Goal: Check status: Check status

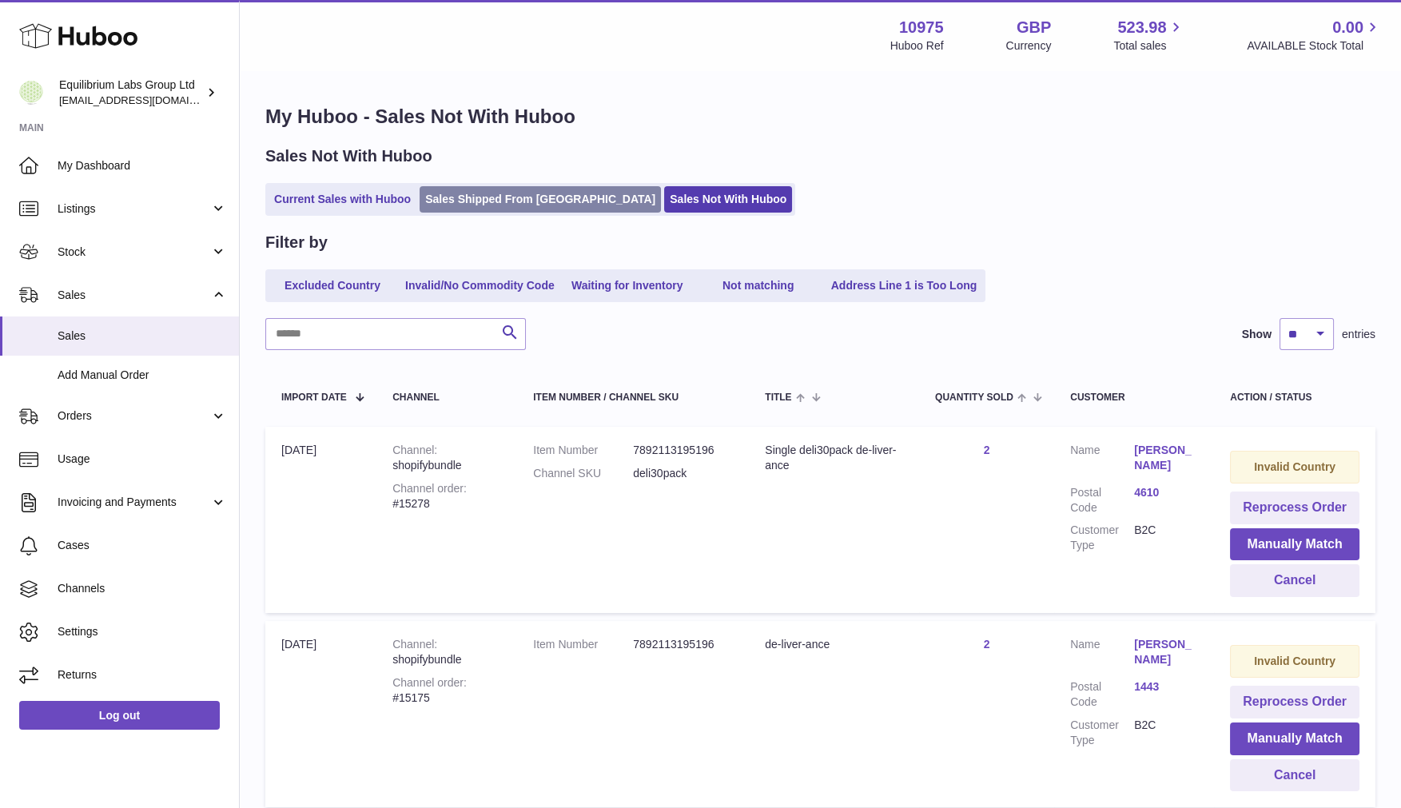
click at [515, 194] on link "Sales Shipped From [GEOGRAPHIC_DATA]" at bounding box center [540, 199] width 241 height 26
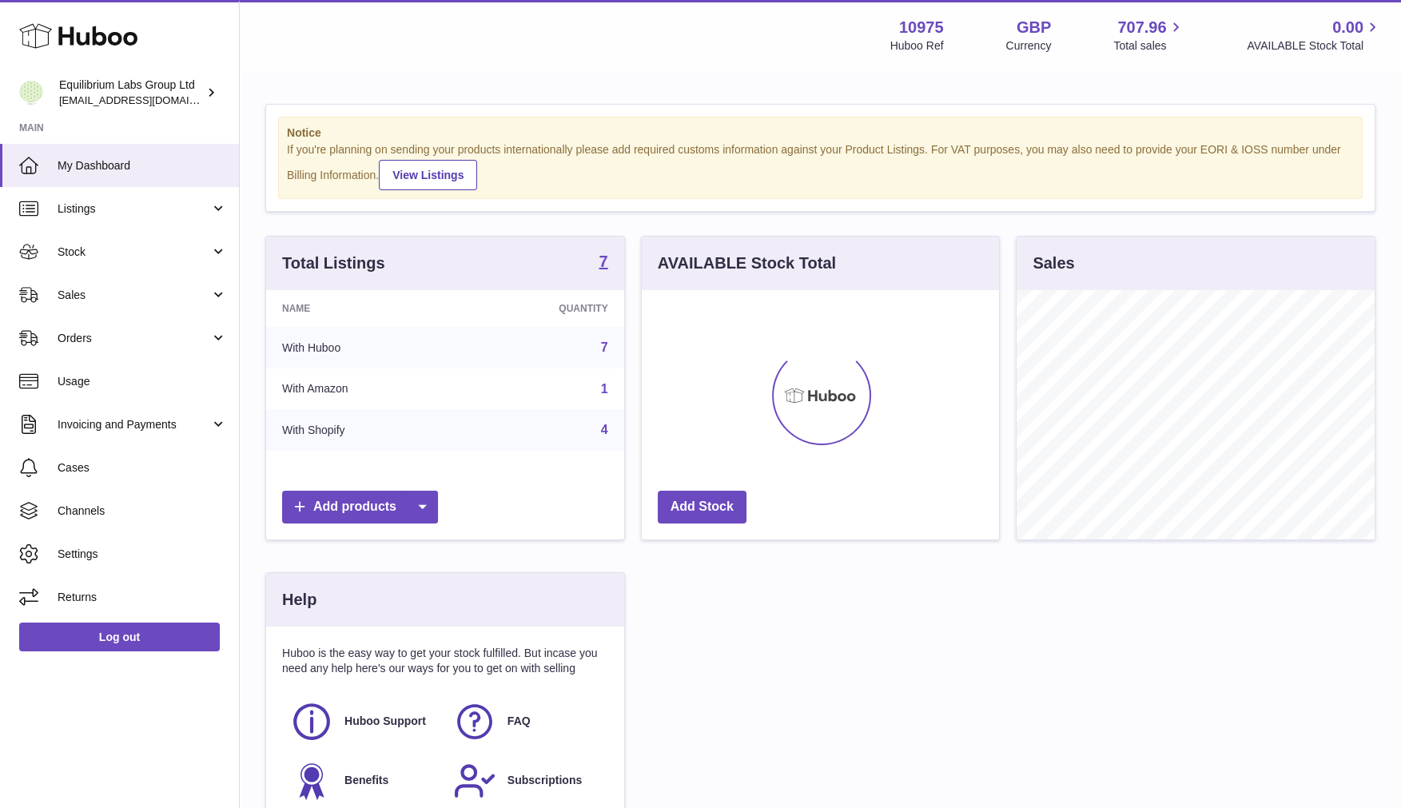
scroll to position [249, 358]
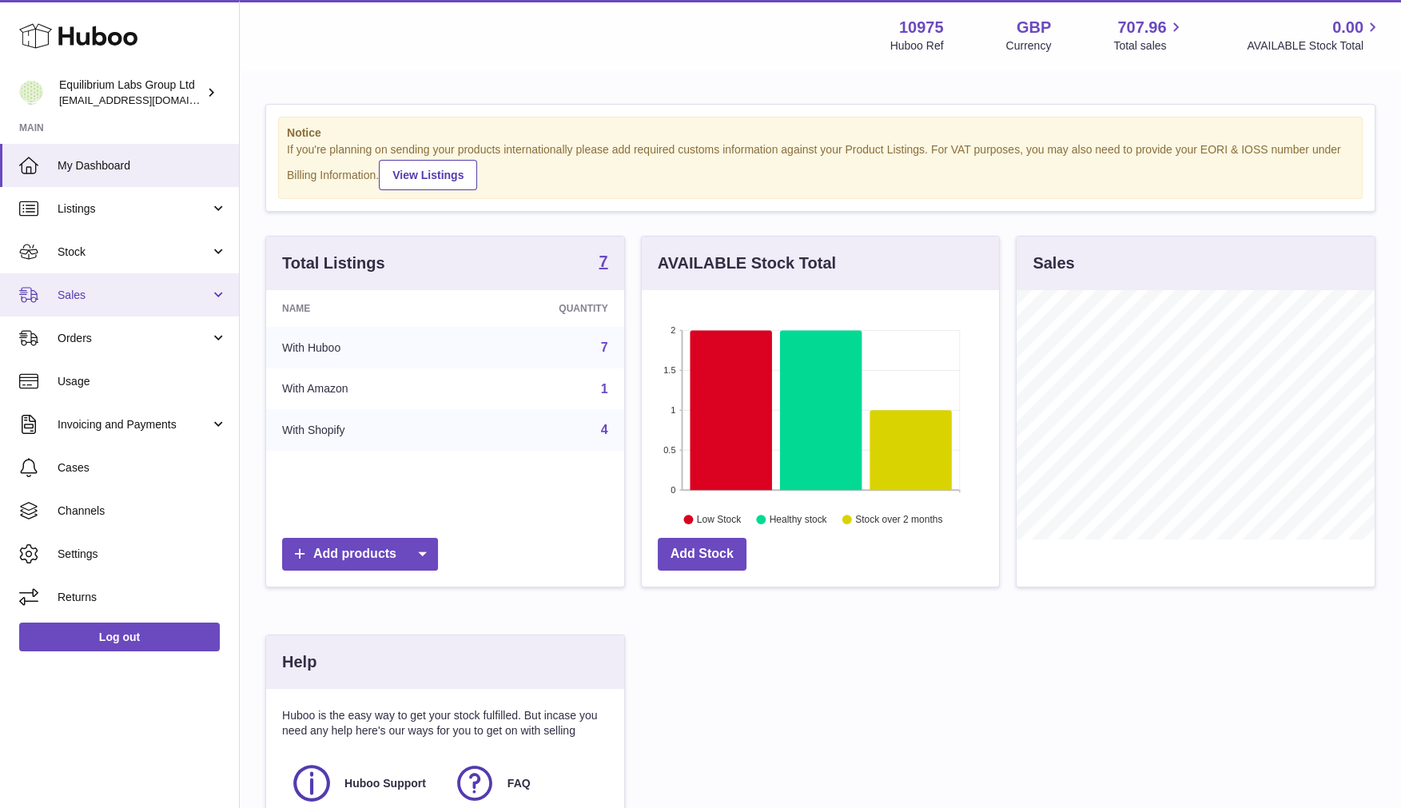
click at [156, 315] on link "Sales" at bounding box center [119, 294] width 239 height 43
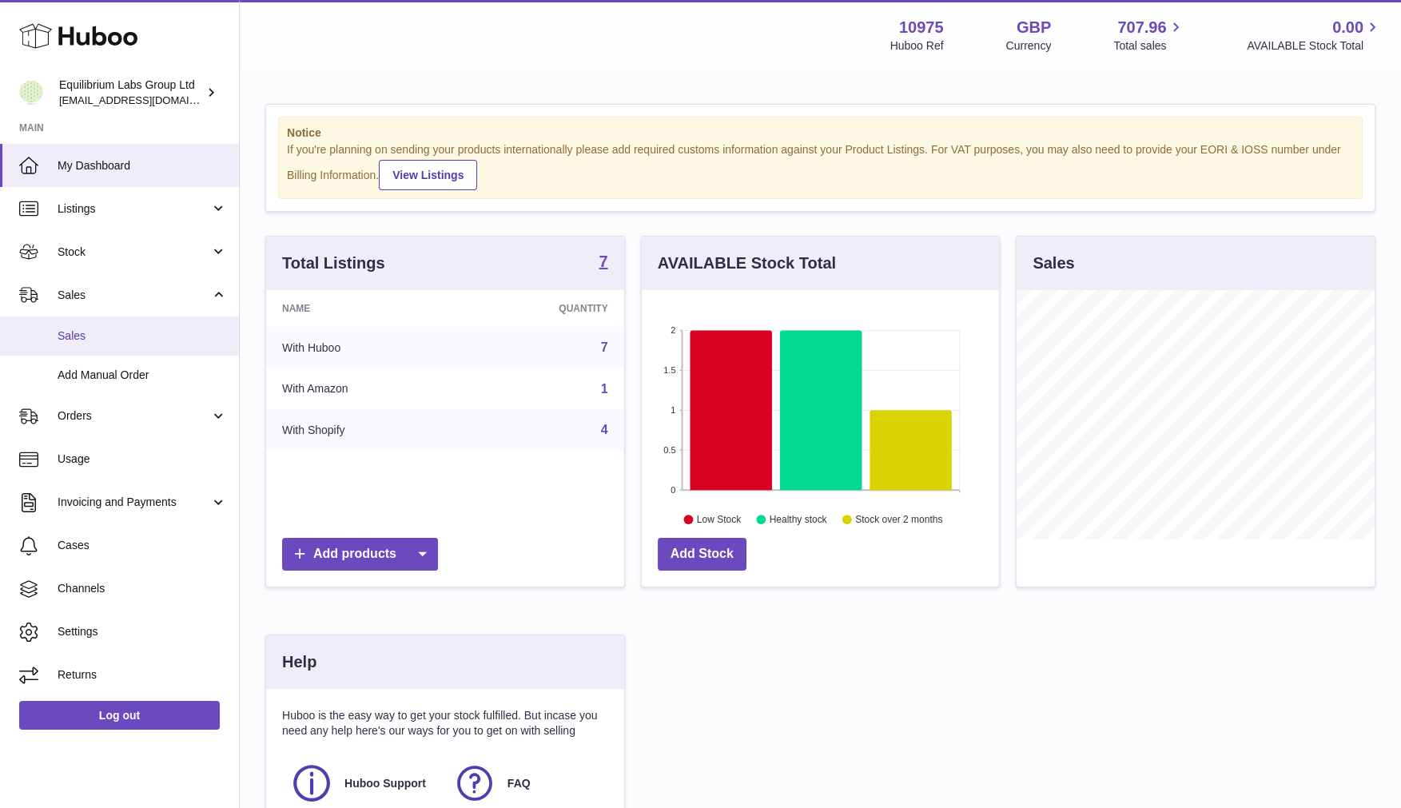
click at [124, 344] on link "Sales" at bounding box center [119, 335] width 239 height 39
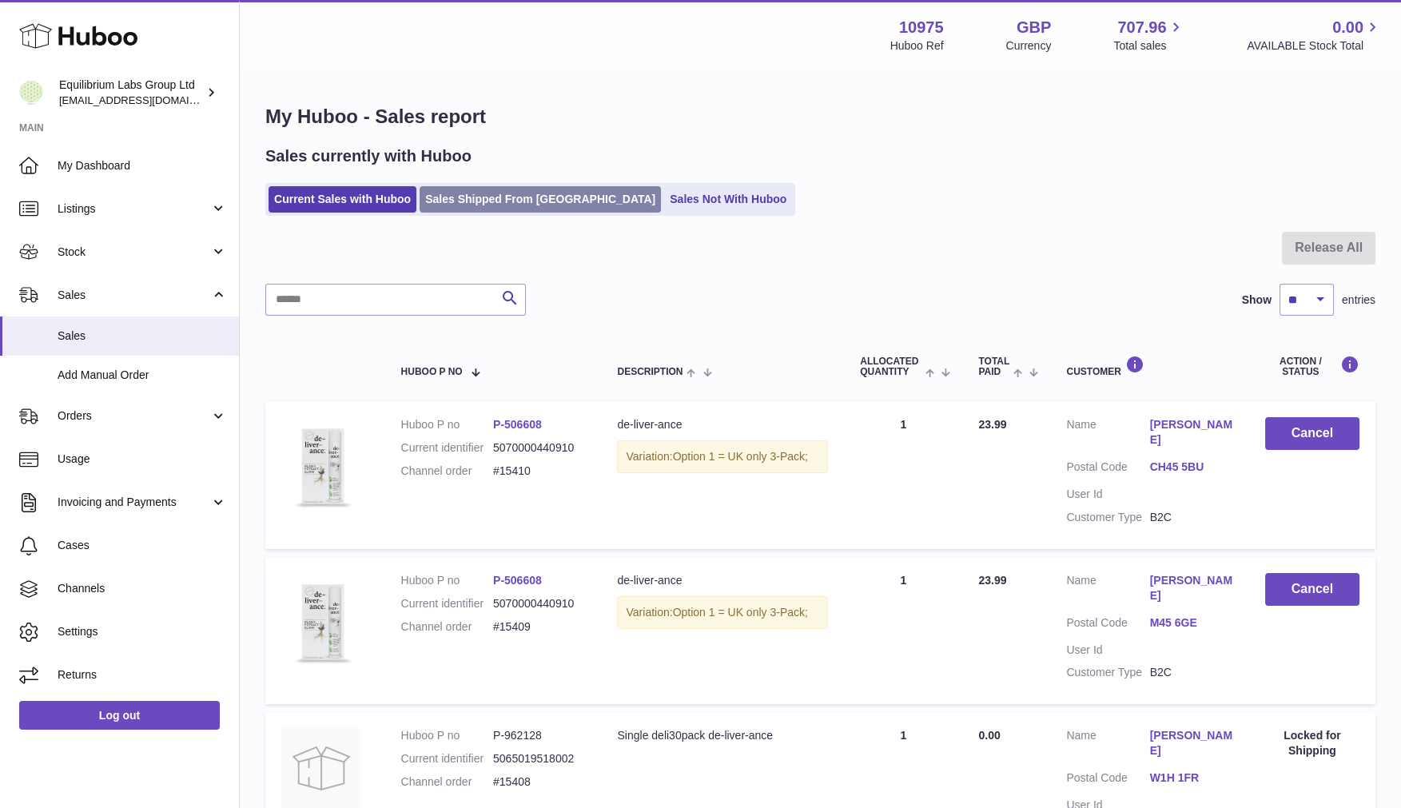
click at [463, 192] on link "Sales Shipped From [GEOGRAPHIC_DATA]" at bounding box center [540, 199] width 241 height 26
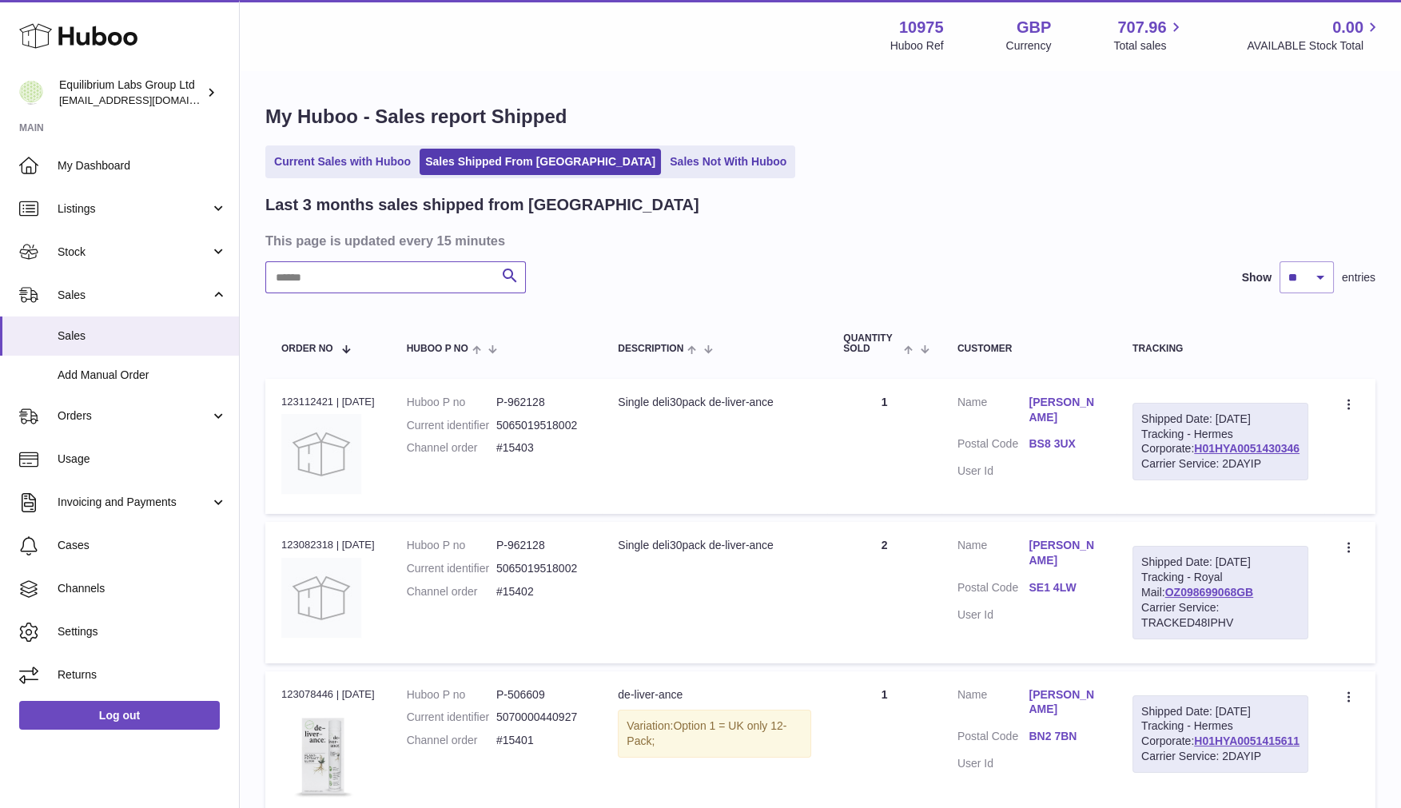
click at [376, 272] on input "text" at bounding box center [395, 277] width 260 height 32
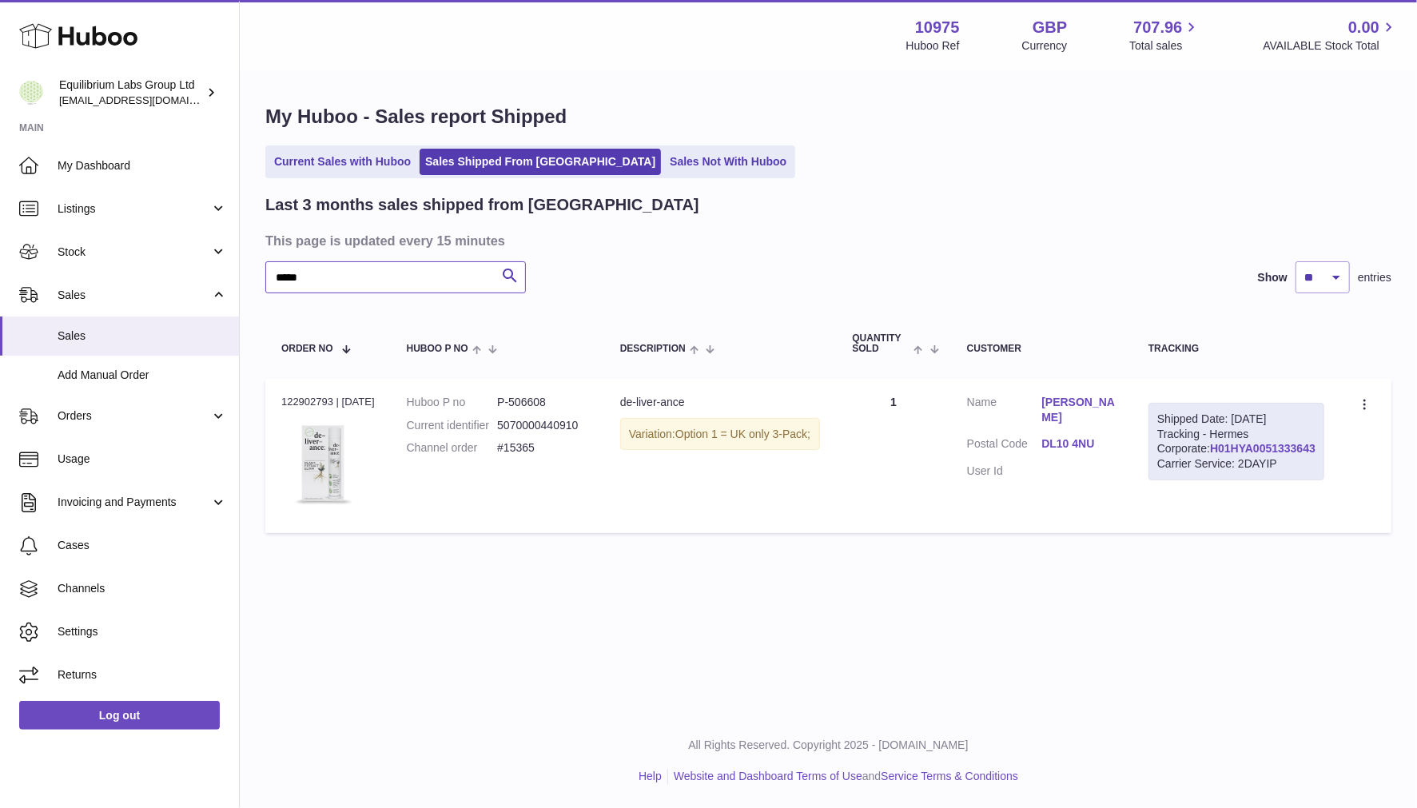
type input "*****"
click at [1248, 455] on link "H01HYA0051333643" at bounding box center [1262, 448] width 105 height 13
drag, startPoint x: 1151, startPoint y: 421, endPoint x: 1083, endPoint y: 430, distance: 69.3
click at [1083, 430] on dl "Customer Name [PERSON_NAME] Postal Code DL10 4NU User Id" at bounding box center [1041, 441] width 149 height 93
click at [1251, 469] on div "Shipped Date: [DATE] Tracking - Hermes Corporate: H01HYA0051333643 Carrier Serv…" at bounding box center [1236, 442] width 176 height 78
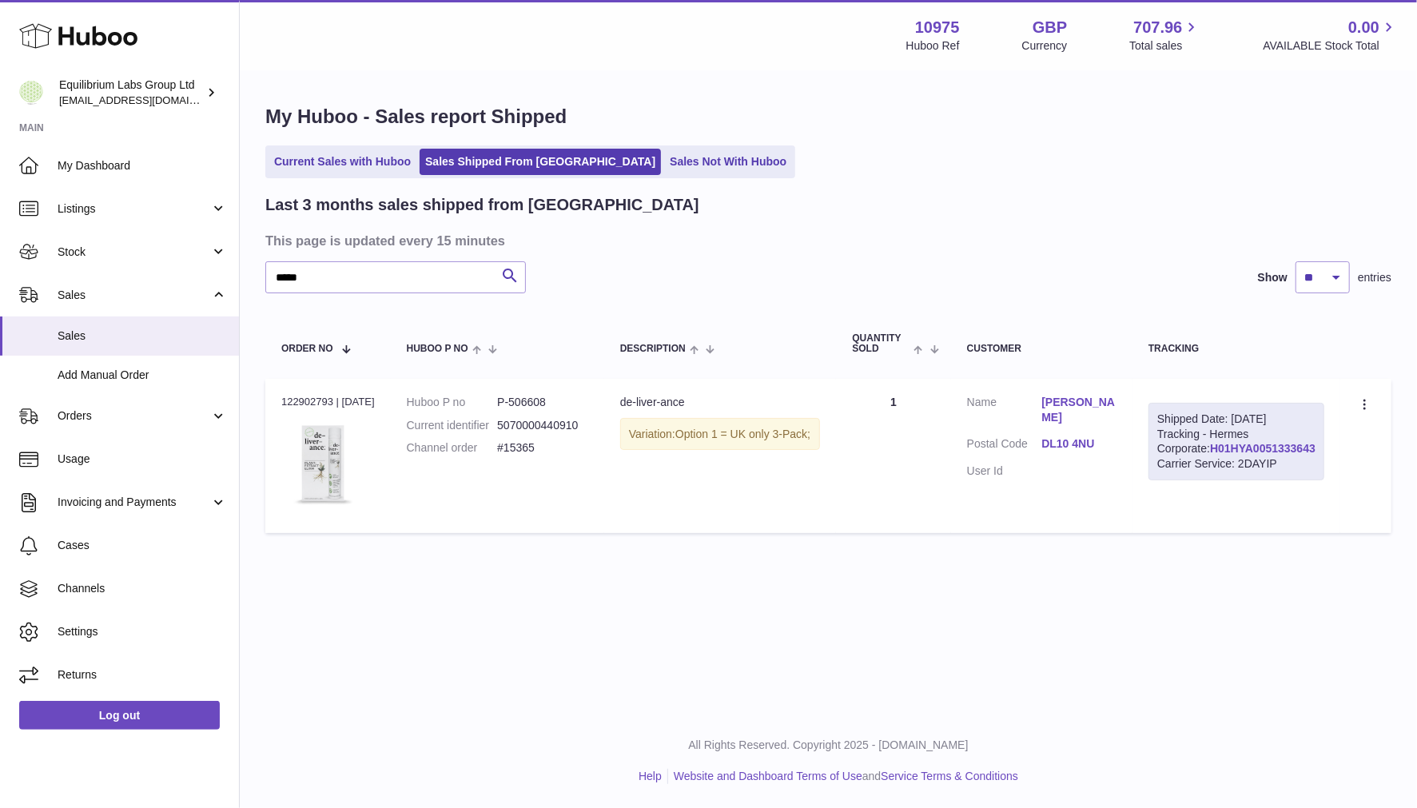
click at [1258, 455] on link "H01HYA0051333643" at bounding box center [1262, 448] width 105 height 13
drag, startPoint x: 1318, startPoint y: 475, endPoint x: 1283, endPoint y: 476, distance: 36.0
click at [1283, 476] on div "Shipped Date: [DATE] Tracking - Hermes Corporate: H01HYA0051333643 Carrier Serv…" at bounding box center [1236, 442] width 176 height 78
click at [1208, 480] on div "Shipped Date: [DATE] Tracking - Hermes Corporate: H01HYA0051333643 Carrier Serv…" at bounding box center [1236, 442] width 176 height 78
drag, startPoint x: 1320, startPoint y: 471, endPoint x: 1298, endPoint y: 477, distance: 22.5
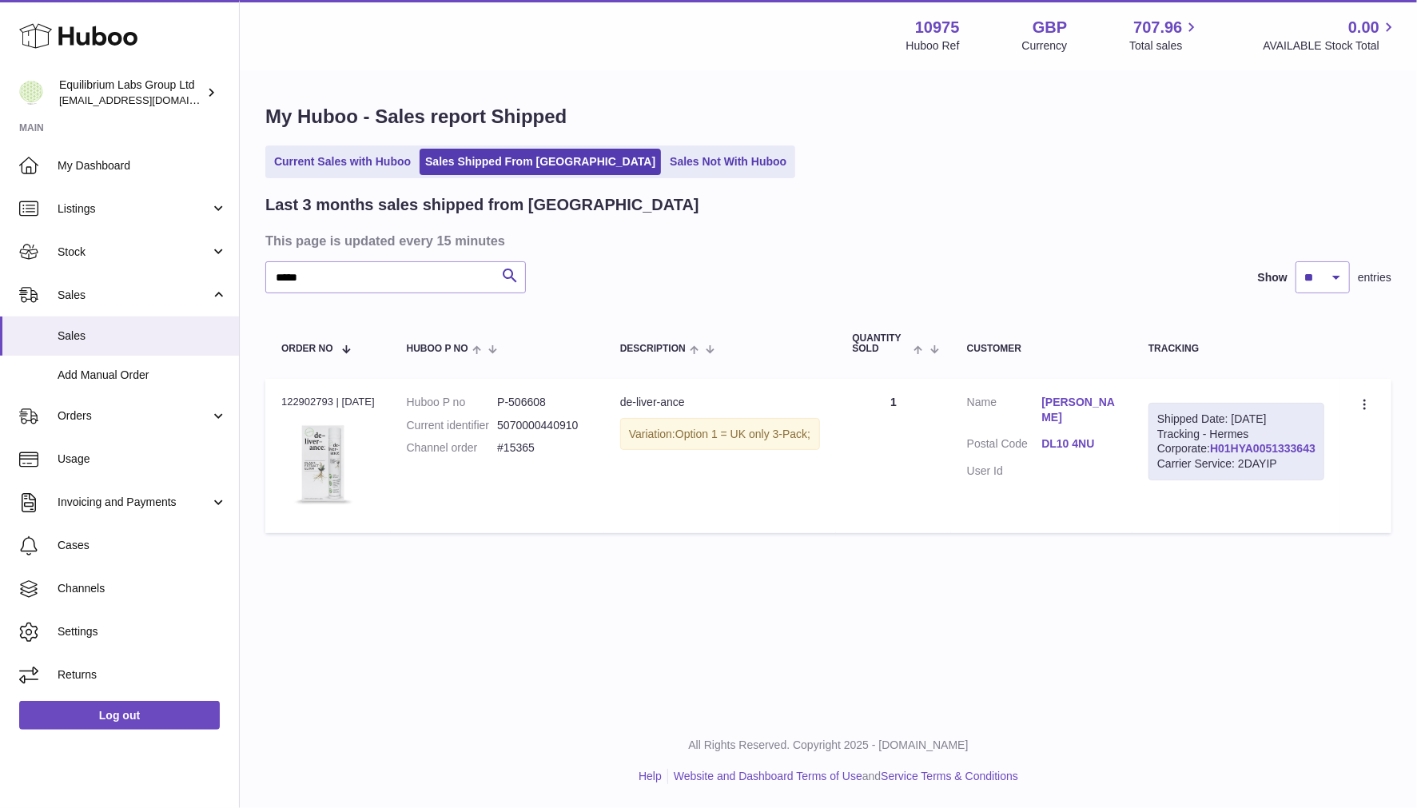
click at [1298, 477] on div "Shipped Date: [DATE] Tracking - Hermes Corporate: H01HYA0051333643 Carrier Serv…" at bounding box center [1236, 442] width 176 height 78
drag, startPoint x: 1321, startPoint y: 476, endPoint x: 1211, endPoint y: 476, distance: 109.5
click at [1211, 476] on div "Shipped Date: [DATE] Tracking - Hermes Corporate: H01HYA0051333643 Carrier Serv…" at bounding box center [1236, 442] width 176 height 78
copy link "H01HYA0051333643"
